Goal: Information Seeking & Learning: Learn about a topic

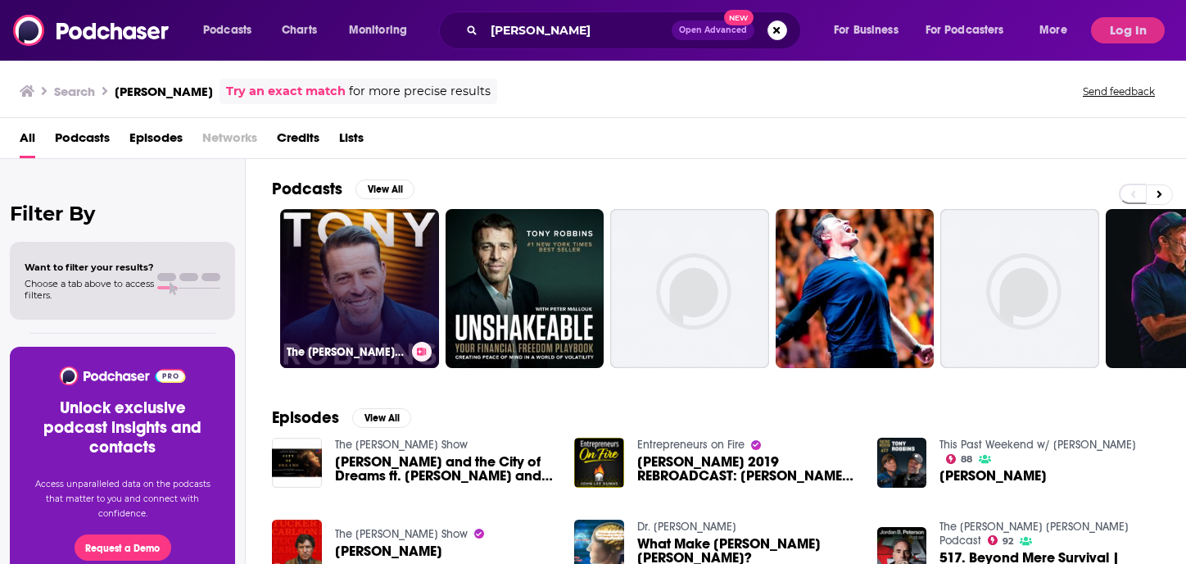
click at [385, 292] on link "The [PERSON_NAME] Podcast" at bounding box center [359, 288] width 159 height 159
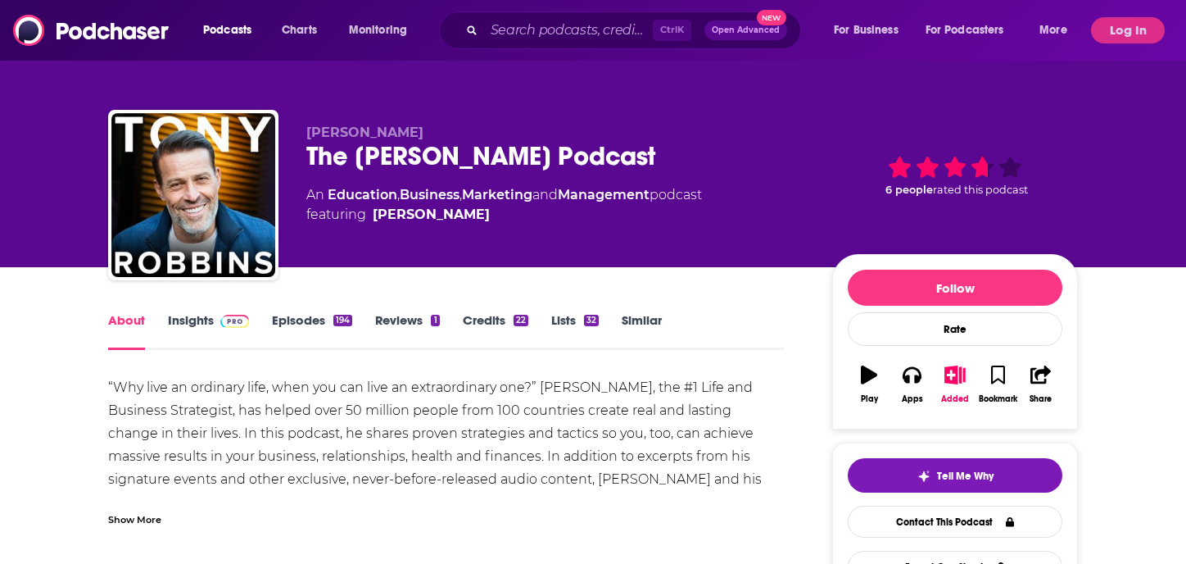
click at [194, 320] on link "Insights" at bounding box center [208, 331] width 81 height 38
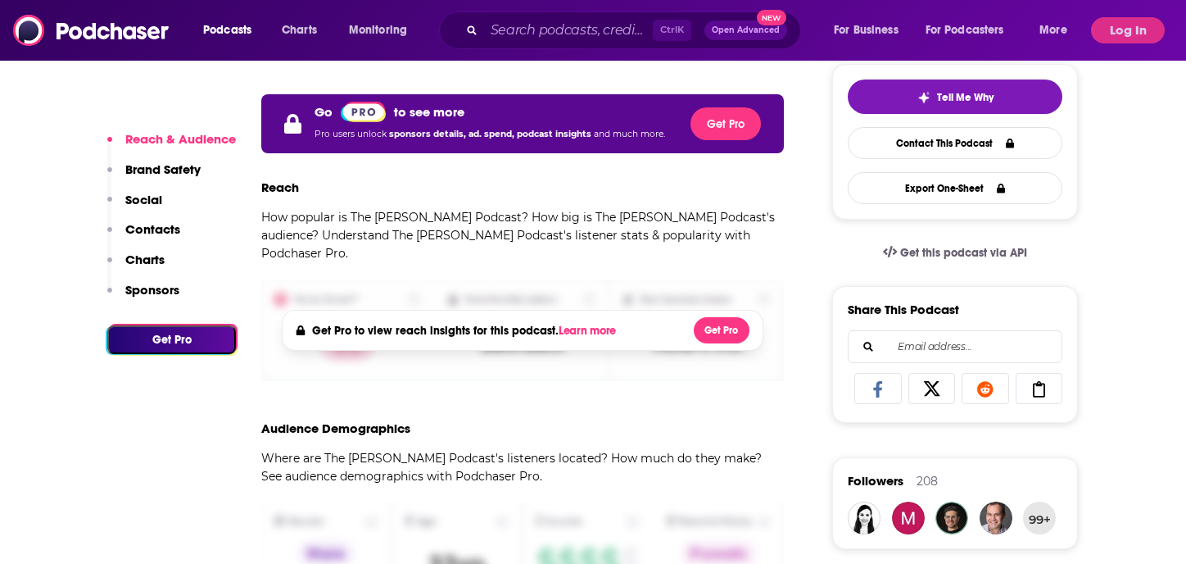
scroll to position [229, 0]
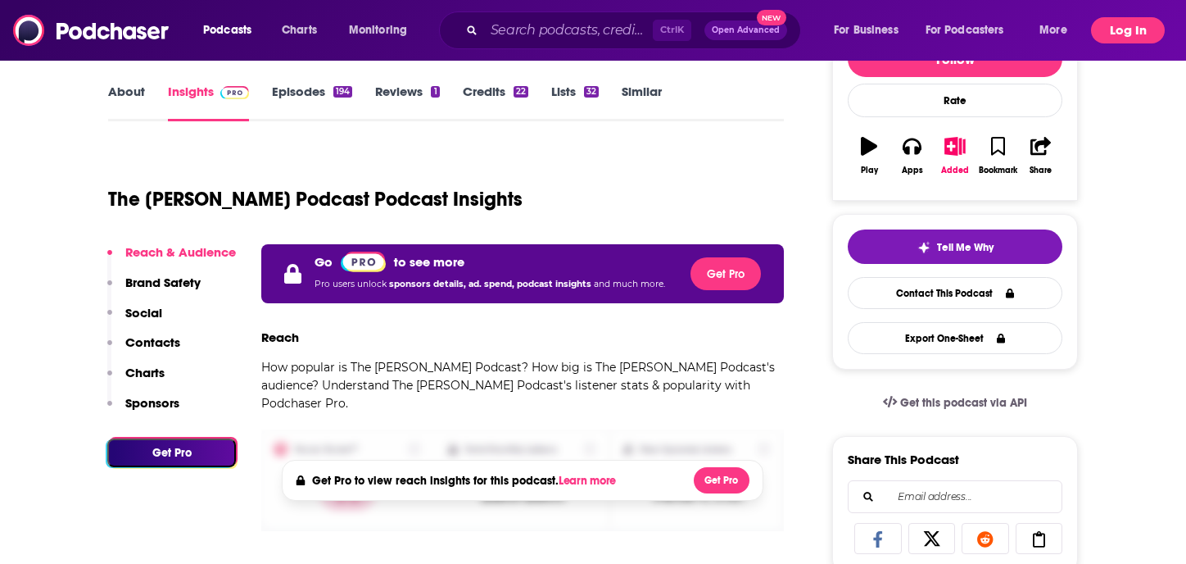
click at [1126, 33] on button "Log In" at bounding box center [1128, 30] width 74 height 26
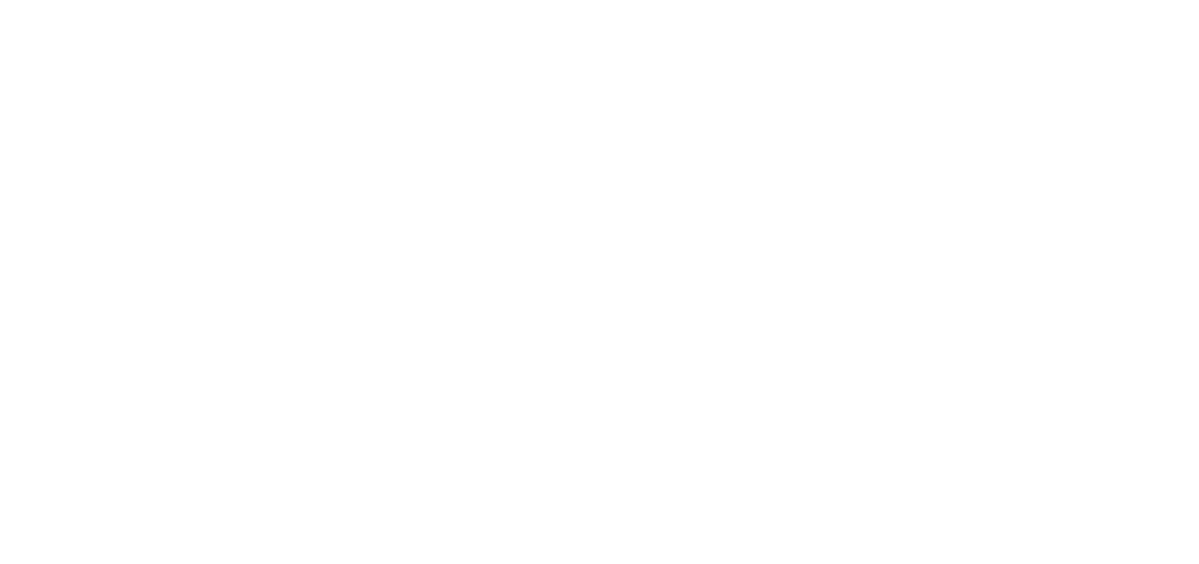
scroll to position [0, 0]
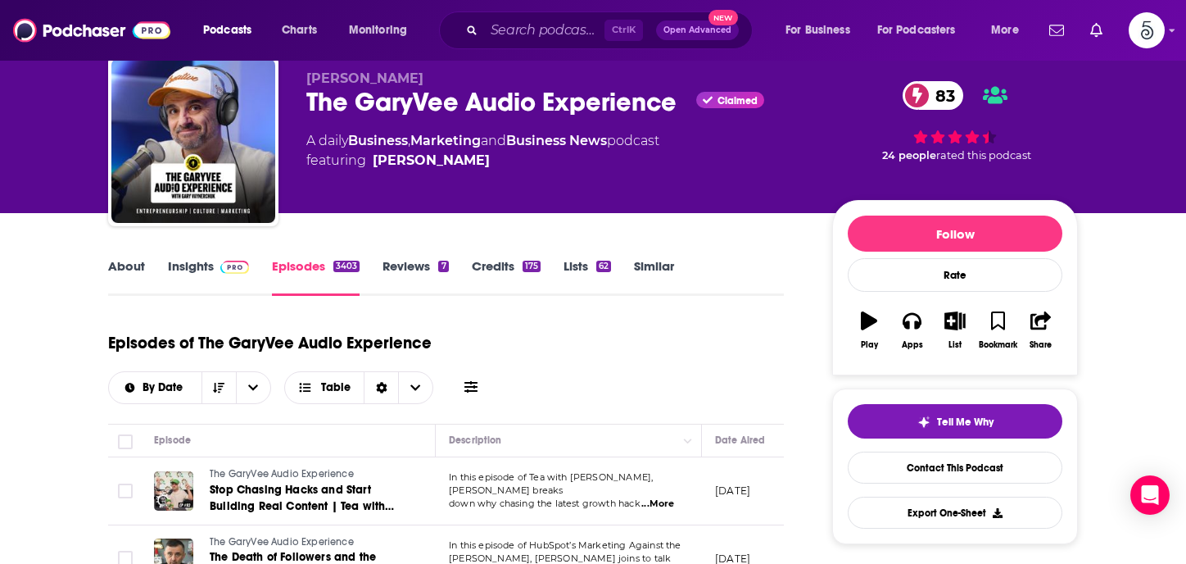
scroll to position [54, 0]
